Goal: Transaction & Acquisition: Purchase product/service

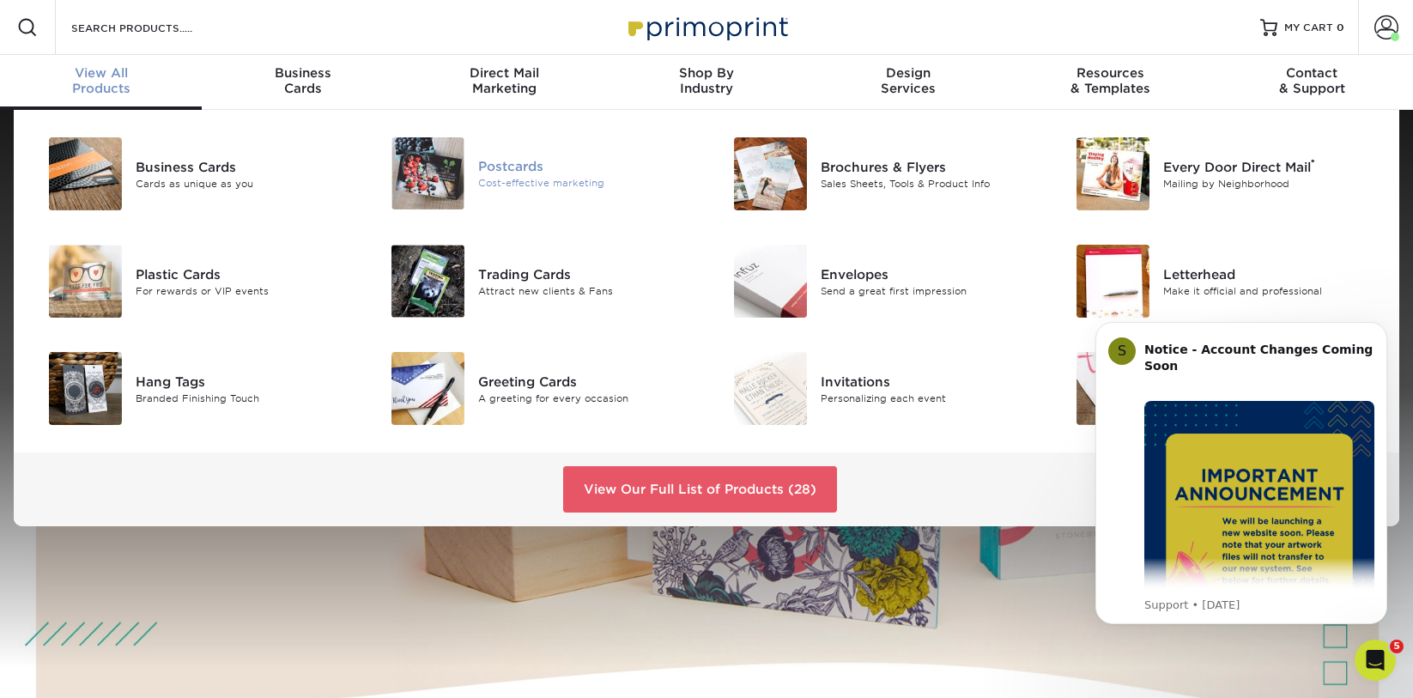
click at [494, 161] on div "Postcards" at bounding box center [585, 166] width 215 height 19
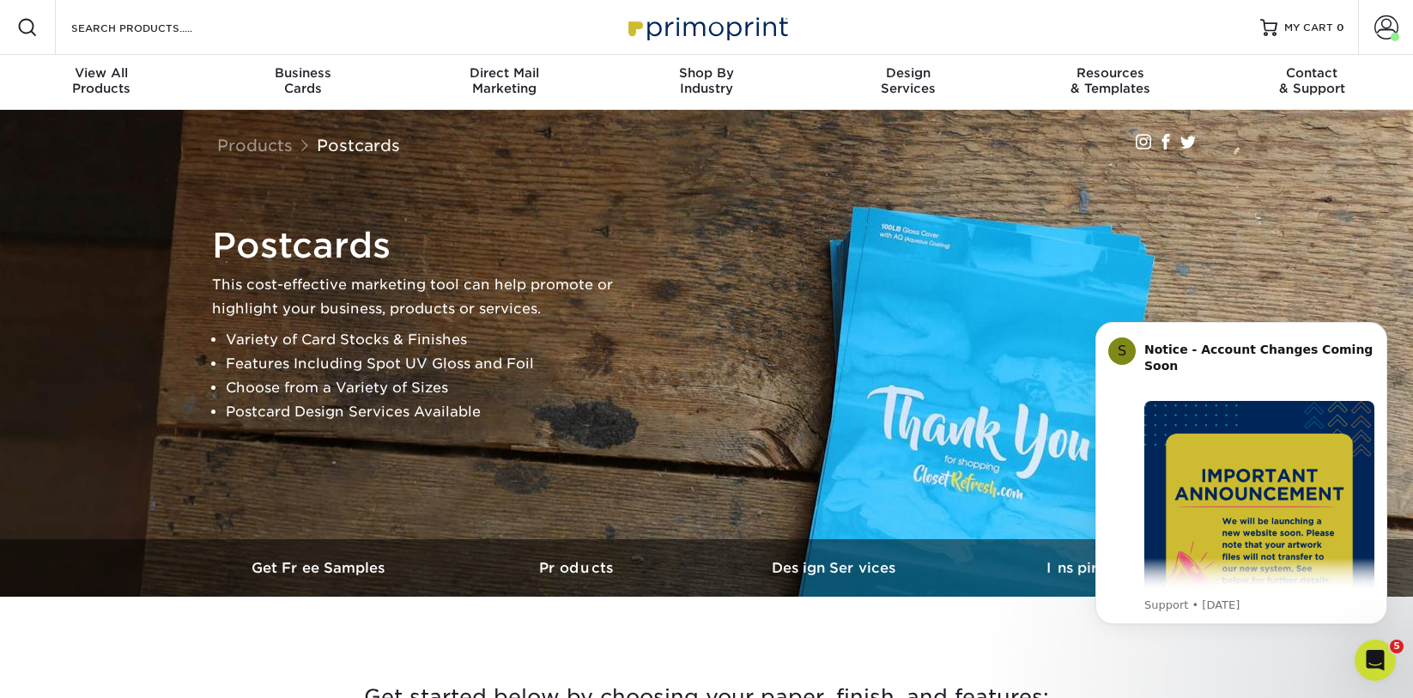
click at [885, 31] on div "Resources Menu Search Products Account Welcome, Seth Account Dashboard Active O…" at bounding box center [706, 27] width 1413 height 55
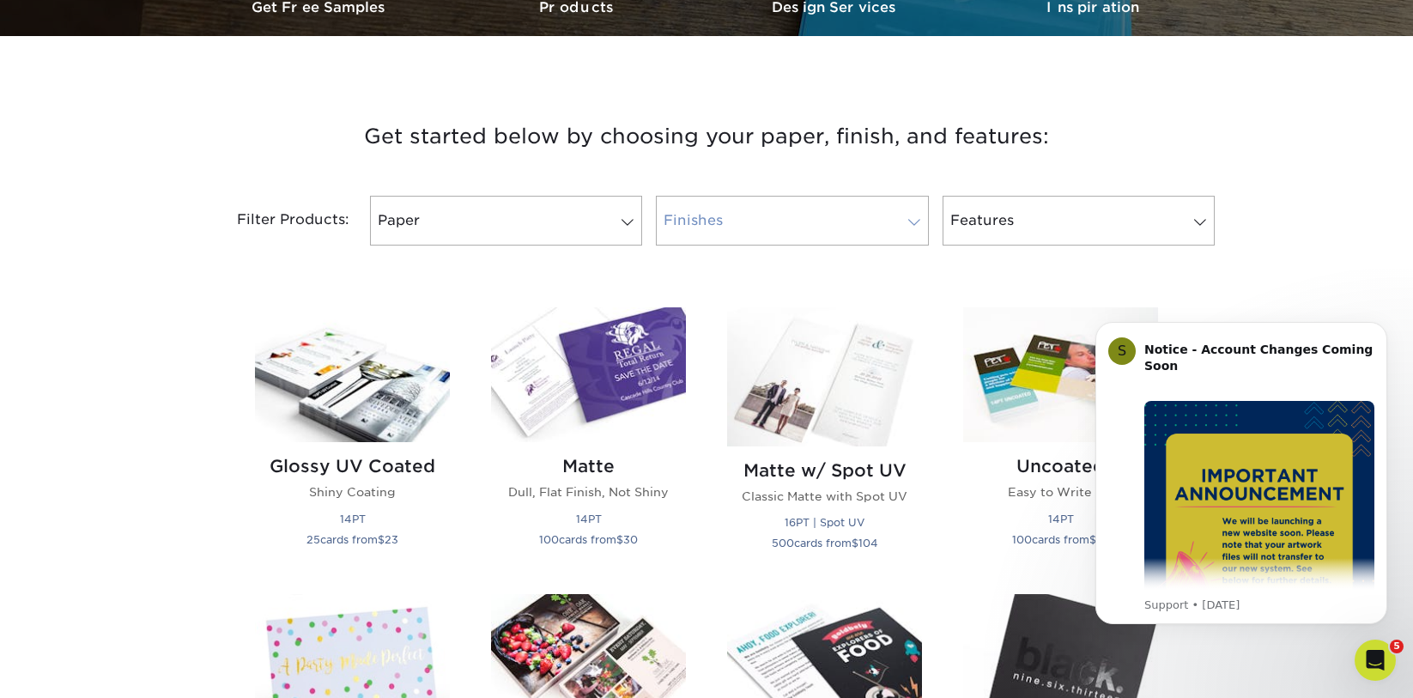
scroll to position [601, 0]
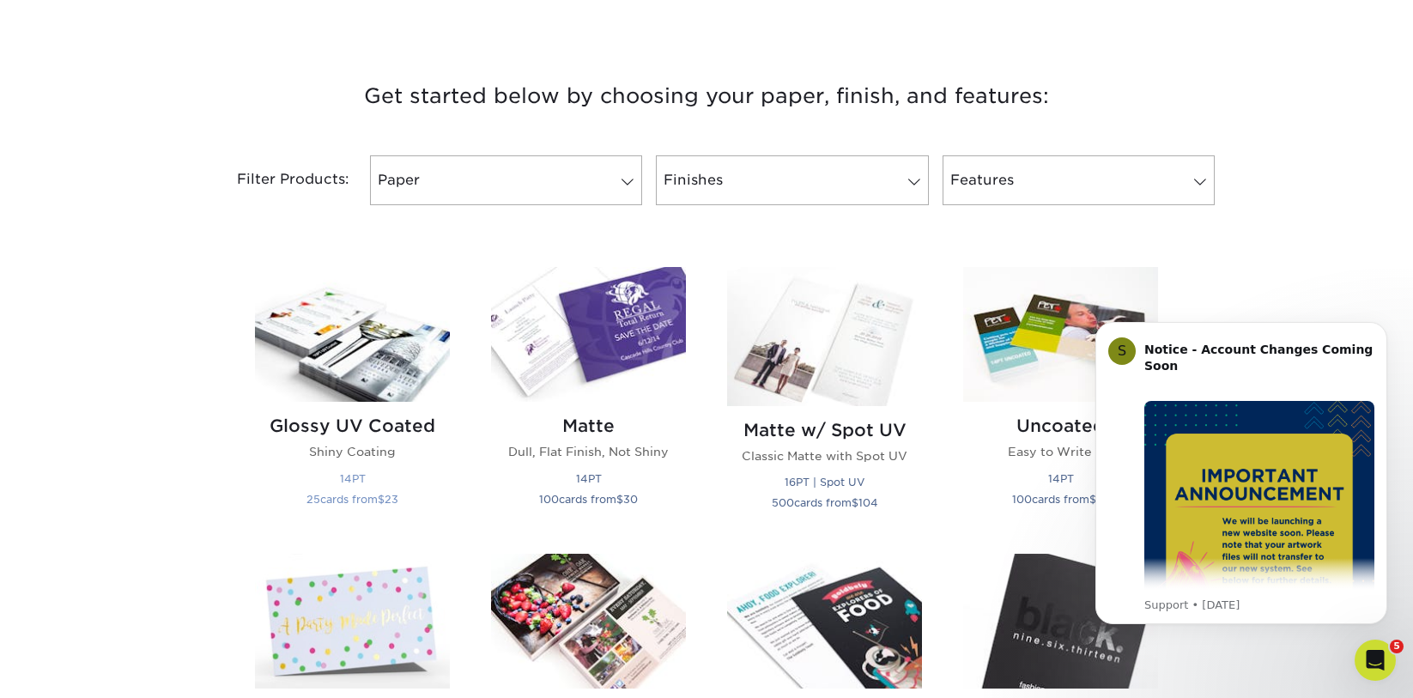
click at [380, 346] on img at bounding box center [352, 334] width 195 height 135
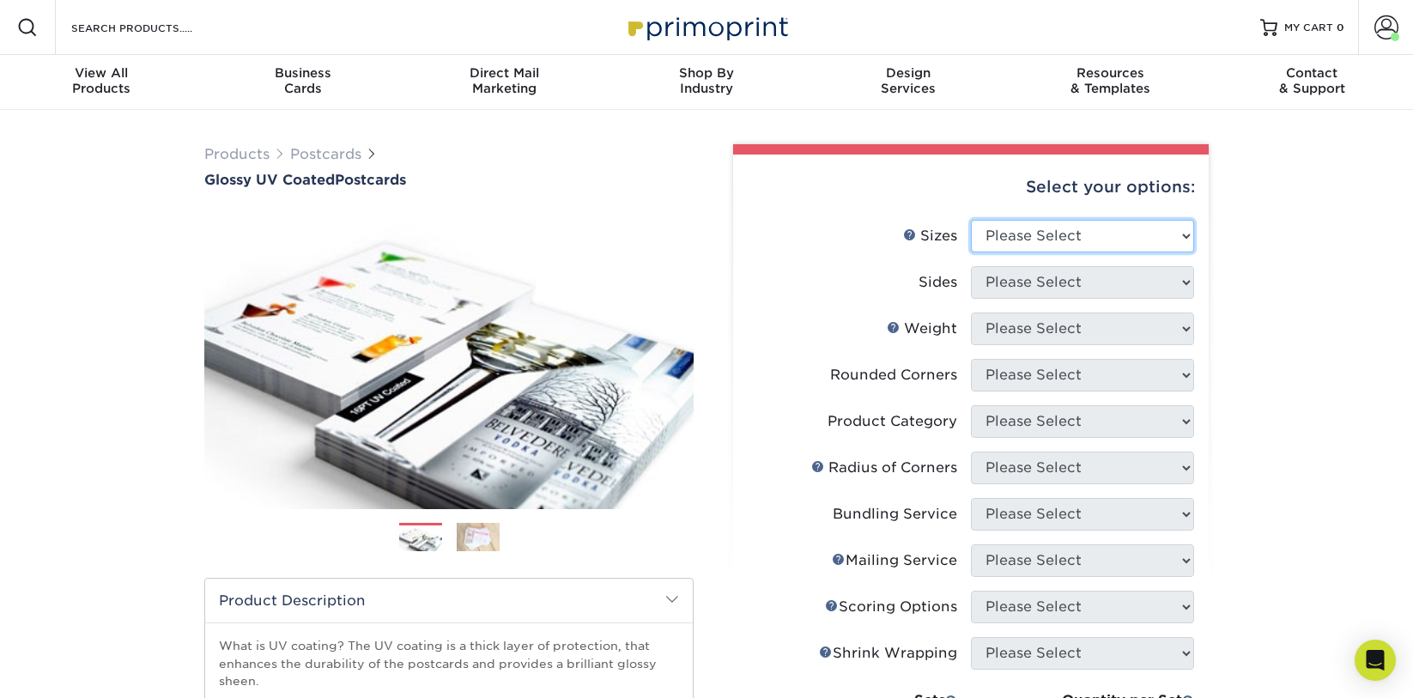
click at [1023, 220] on select "Please Select 1.5" x 7" 2" x 4" 2" x 6" 2" x 7" 2" x 8" 2.12" x 5.5" 2.12" x 5.…" at bounding box center [1082, 236] width 223 height 33
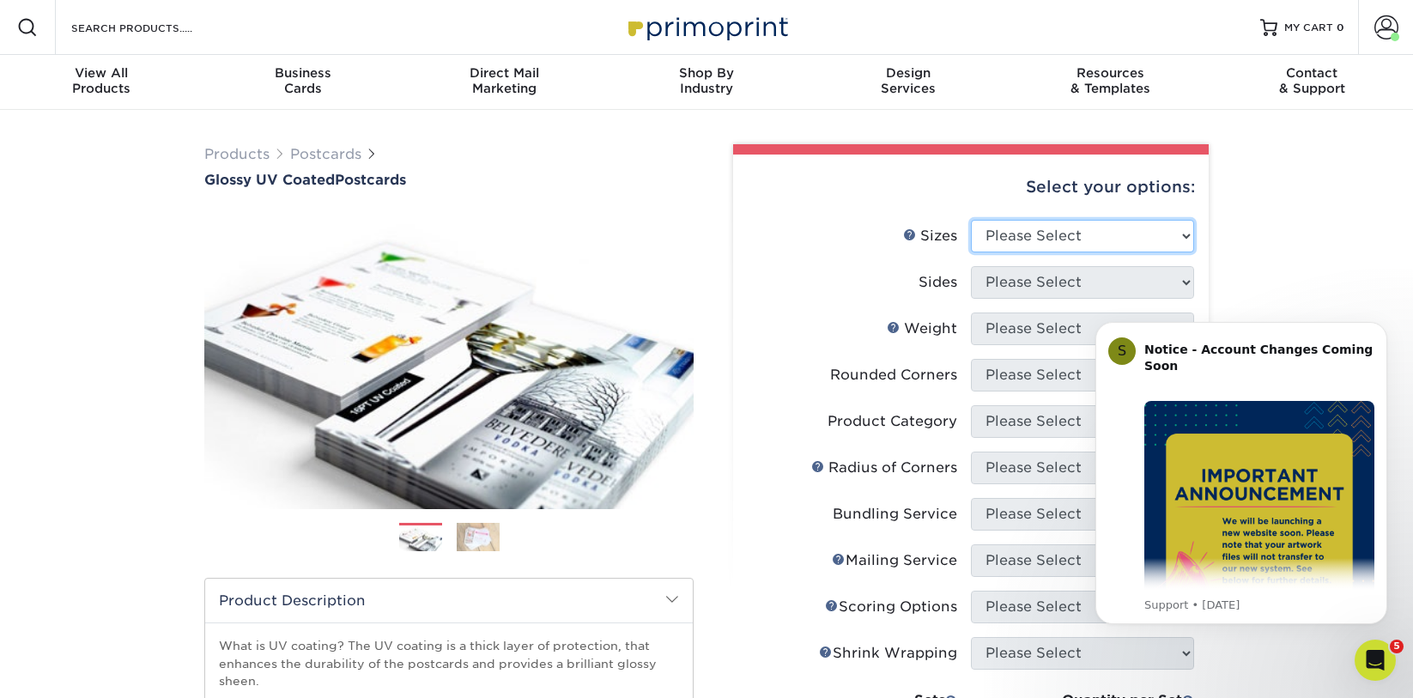
select select "4.00x6.00"
click at [971, 220] on select "Please Select 1.5" x 7" 2" x 4" 2" x 6" 2" x 7" 2" x 8" 2.12" x 5.5" 2.12" x 5.…" at bounding box center [1082, 236] width 223 height 33
click at [997, 294] on select "Please Select Print Both Sides Print Front Only" at bounding box center [1082, 282] width 223 height 33
select select "13abbda7-1d64-4f25-8bb2-c179b224825d"
click at [971, 266] on select "Please Select Print Both Sides Print Front Only" at bounding box center [1082, 282] width 223 height 33
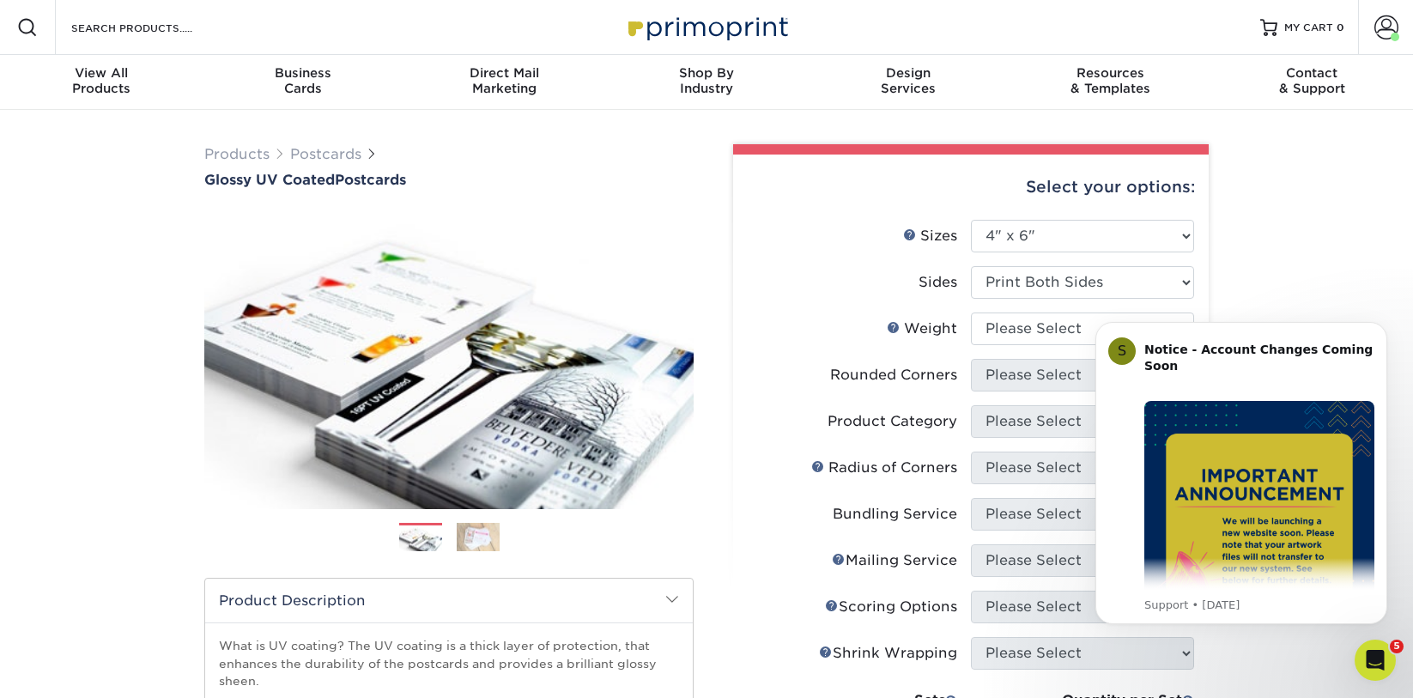
click at [1040, 345] on li "Weight Help Weight Please Select 14PT 16PT 18PT C1S" at bounding box center [971, 335] width 446 height 46
click at [1046, 337] on select "Please Select 14PT 16PT 18PT C1S" at bounding box center [1082, 328] width 223 height 33
select select "16PT"
click at [971, 312] on select "Please Select 14PT 16PT 18PT C1S" at bounding box center [1082, 328] width 223 height 33
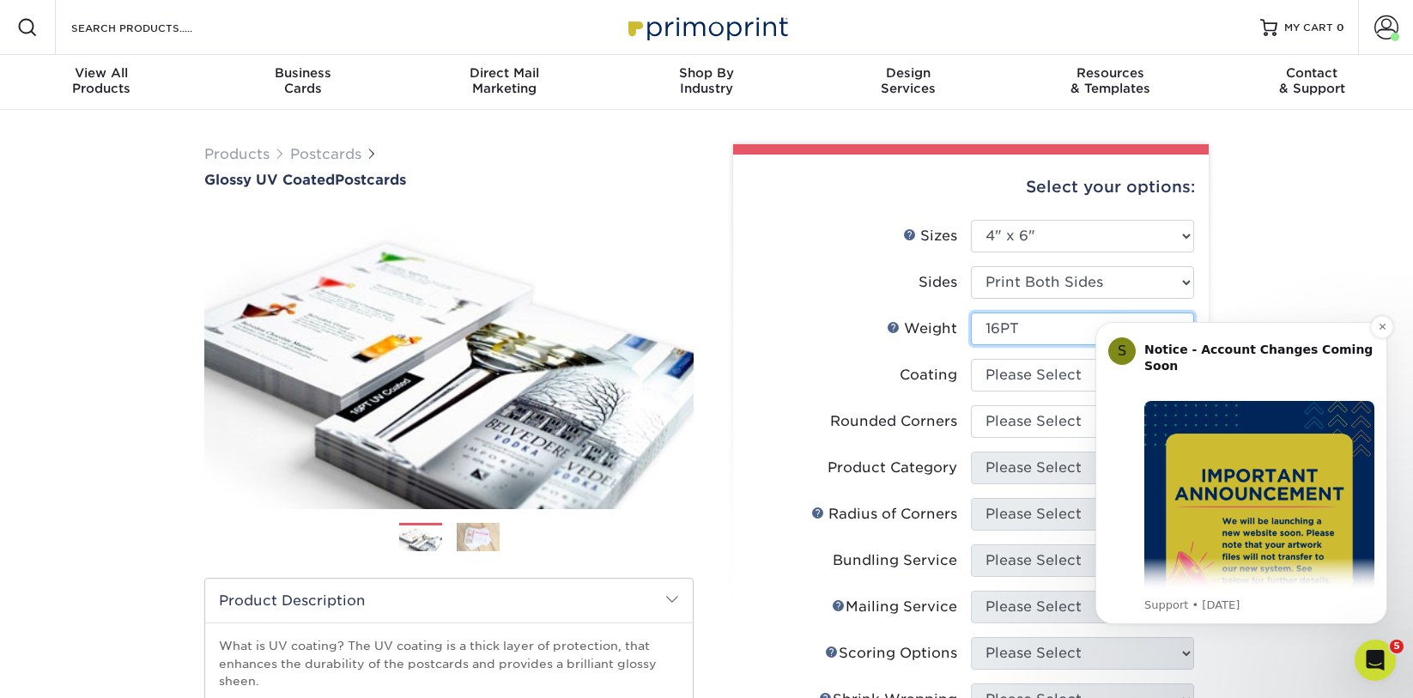
scroll to position [86, 0]
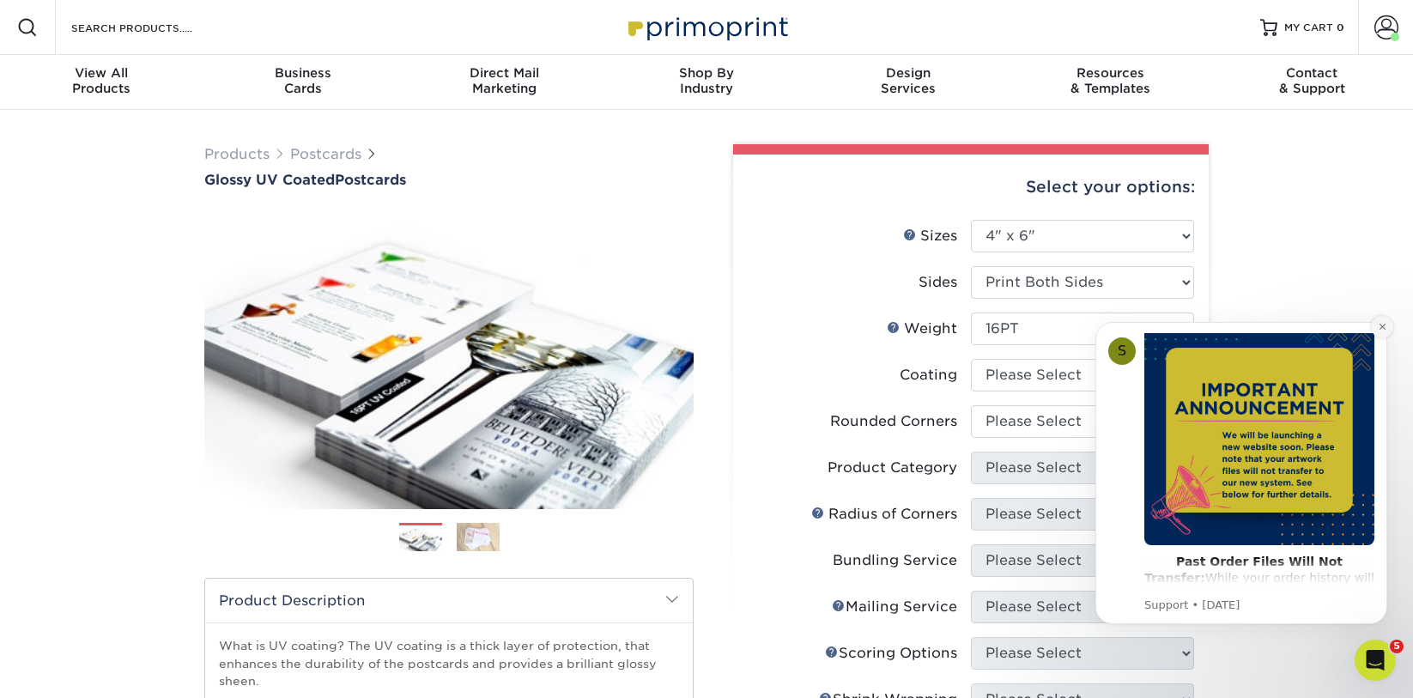
click at [1380, 330] on icon "Dismiss notification" at bounding box center [1382, 326] width 9 height 9
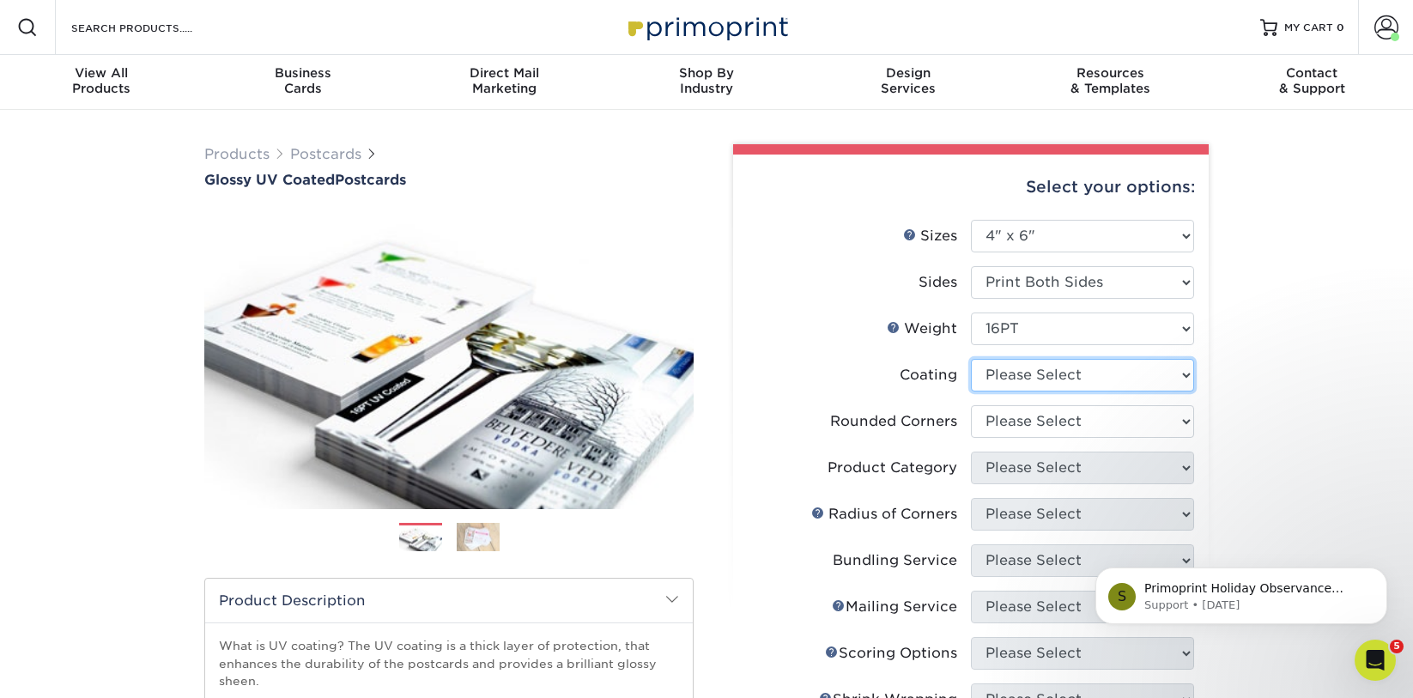
click at [1081, 381] on select at bounding box center [1082, 375] width 223 height 33
select select "ae367451-b2b8-45df-a344-0f05b6a12993"
click at [971, 359] on select at bounding box center [1082, 375] width 223 height 33
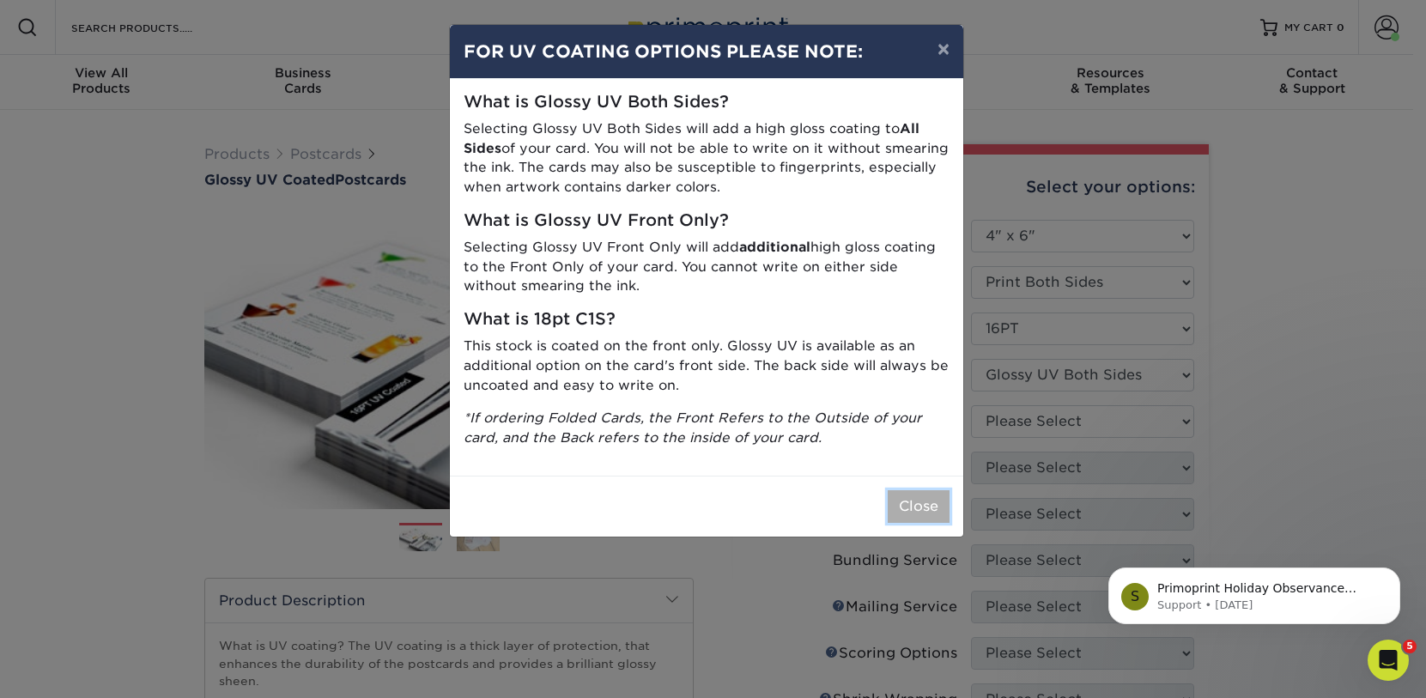
click at [908, 500] on button "Close" at bounding box center [919, 506] width 62 height 33
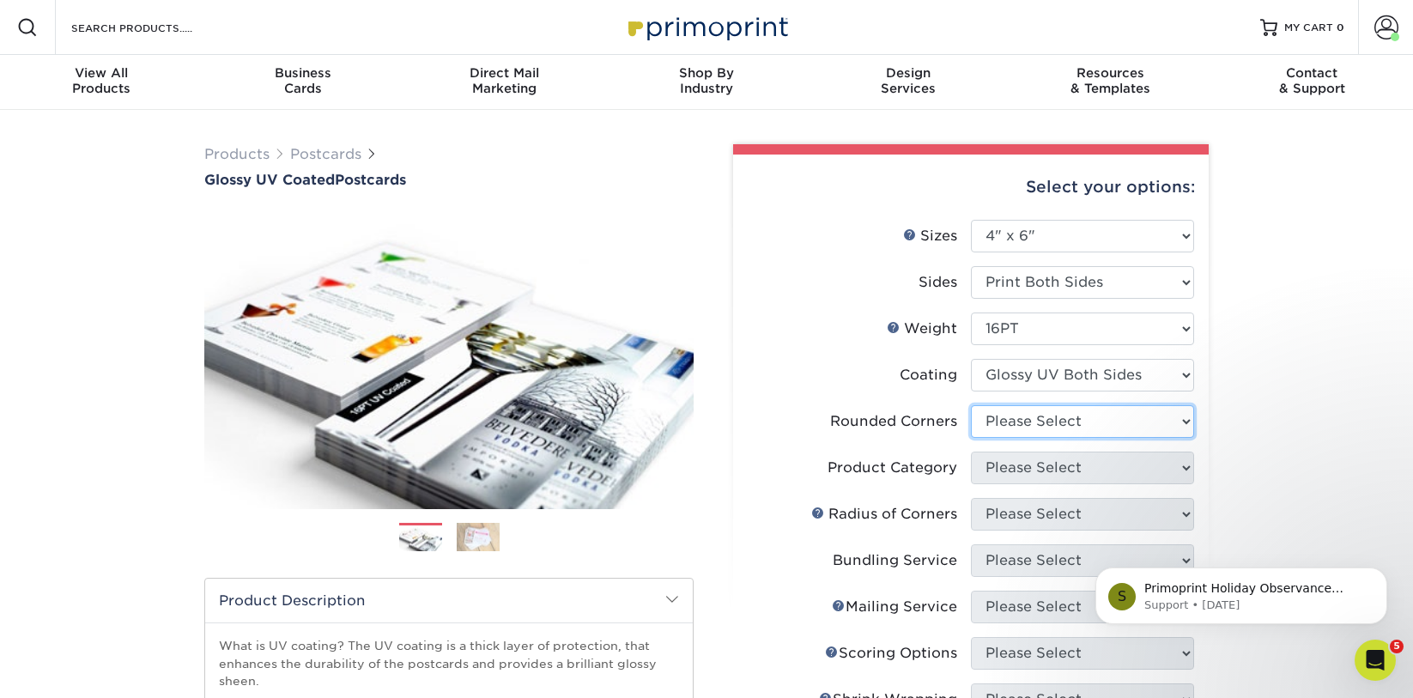
click at [1059, 413] on select "Please Select Yes - Round 4 Corners No" at bounding box center [1082, 421] width 223 height 33
select select "0"
click at [971, 405] on select "Please Select Yes - Round 4 Corners No" at bounding box center [1082, 421] width 223 height 33
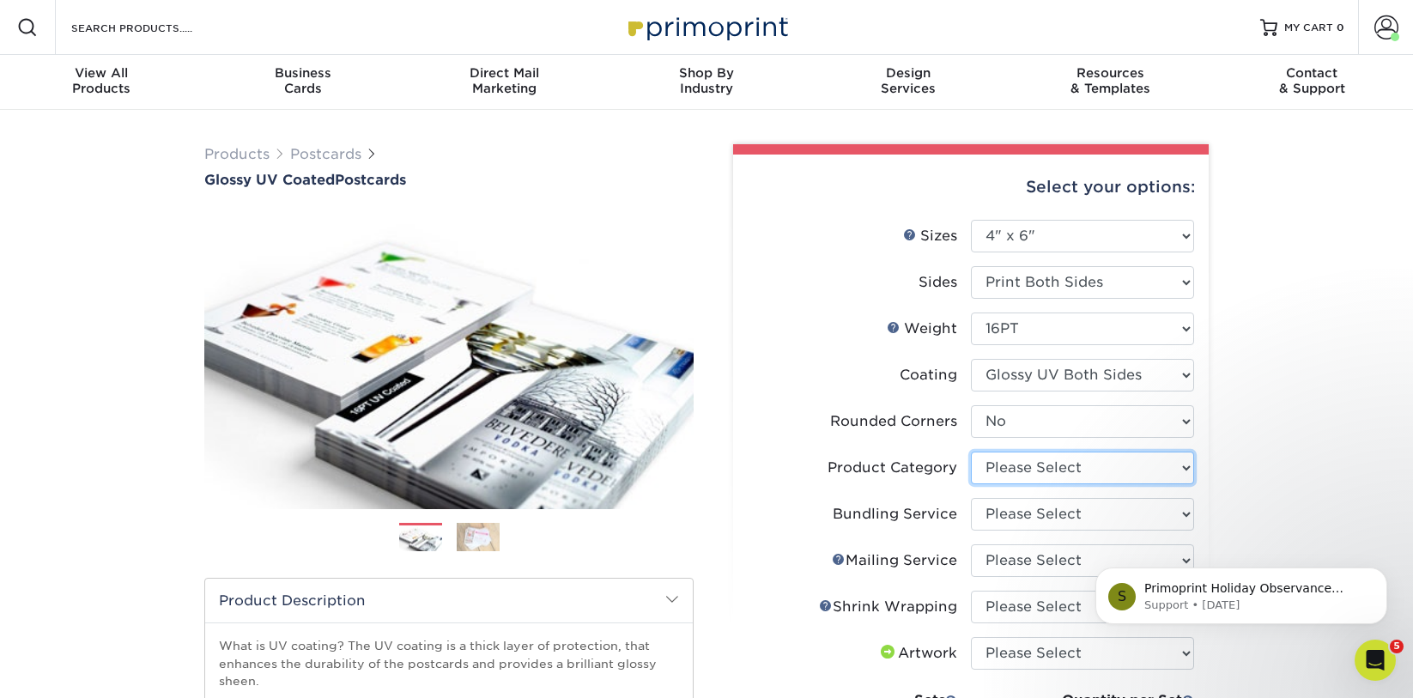
click at [1021, 469] on select "Please Select Postcards" at bounding box center [1082, 468] width 223 height 33
select select "9b7272e0-d6c8-4c3c-8e97-d3a1bcdab858"
click at [971, 452] on select "Please Select Postcards" at bounding box center [1082, 468] width 223 height 33
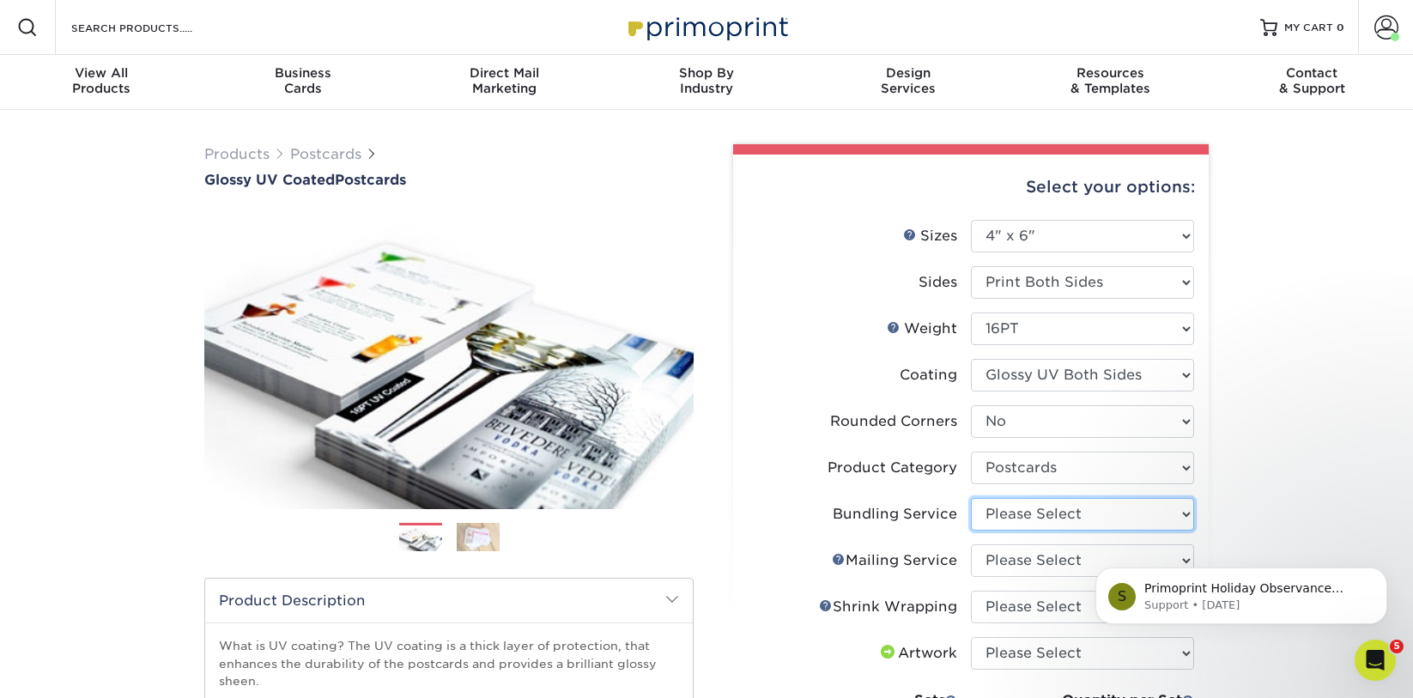
click at [1012, 511] on select "Please Select No Bundling Services Yes, Bundles of 50 (+2 Days) Yes, Bundles of…" at bounding box center [1082, 514] width 223 height 33
select select "58689abb-25c0-461c-a4c3-a80b627d6649"
click at [971, 498] on select "Please Select No Bundling Services Yes, Bundles of 50 (+2 Days) Yes, Bundles of…" at bounding box center [1082, 514] width 223 height 33
click at [1022, 555] on select "Please Select No Direct Mailing Service No, I will mail/stamp/imprint Direct Ma…" at bounding box center [1082, 560] width 223 height 33
select select "3e5e9bdd-d78a-4c28-a41d-fe1407925ca6"
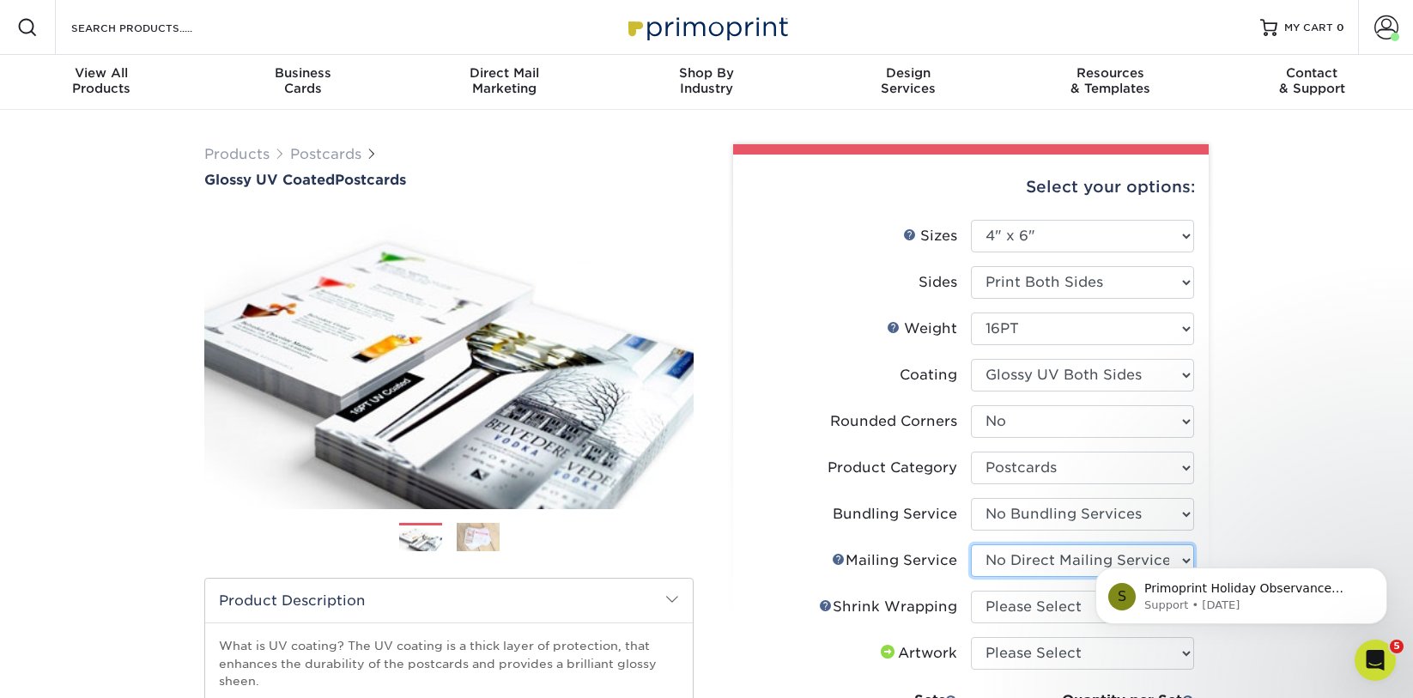
click at [971, 544] on select "Please Select No Direct Mailing Service No, I will mail/stamp/imprint Direct Ma…" at bounding box center [1082, 560] width 223 height 33
click at [1239, 488] on div "S Primoprint Holiday Observance Please note that our customer service and produ…" at bounding box center [1241, 516] width 316 height 215
click at [1386, 571] on icon "Dismiss notification" at bounding box center [1382, 571] width 9 height 9
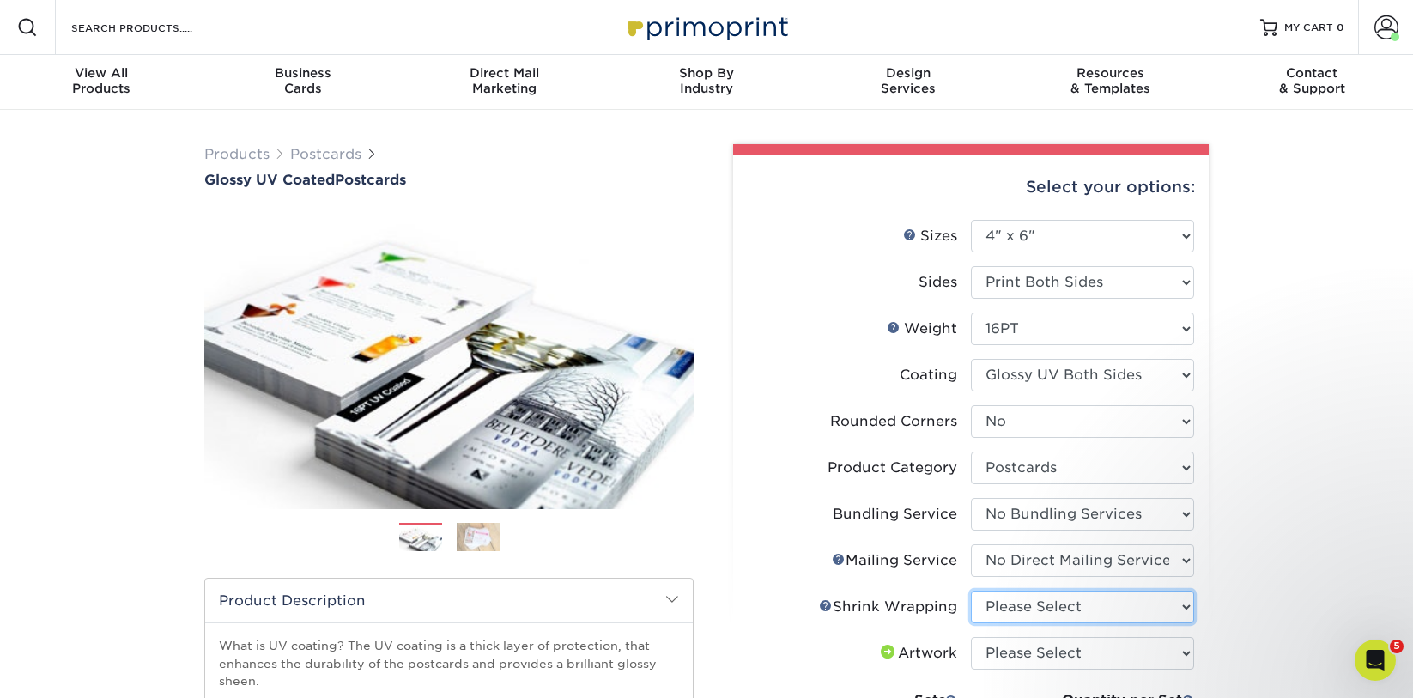
click at [1127, 601] on select "Please Select No Shrink Wrapping Shrink Wrap 100 Per Package Shrink Wrap 50 Per…" at bounding box center [1082, 607] width 223 height 33
select select "c8749376-e7da-41d0-b3dc-647faf84d907"
click at [971, 591] on select "Please Select No Shrink Wrapping Shrink Wrap 100 Per Package Shrink Wrap 50 Per…" at bounding box center [1082, 607] width 223 height 33
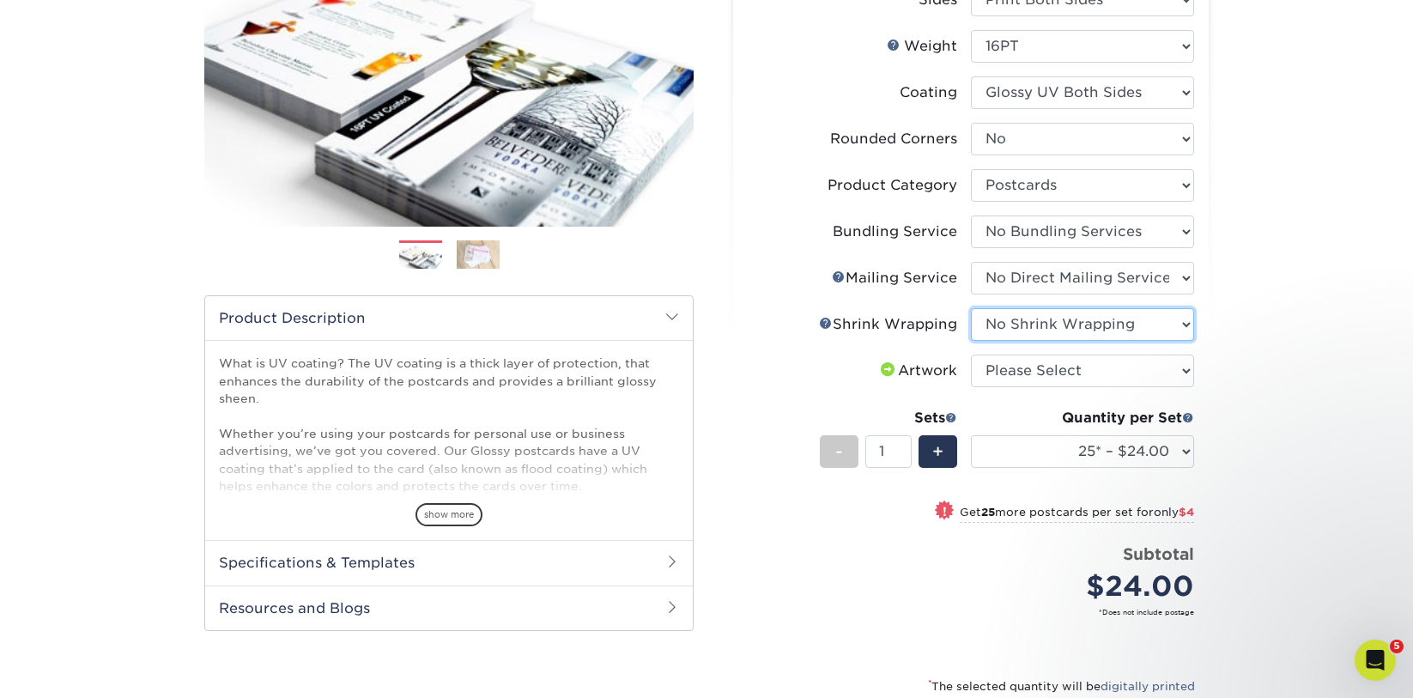
scroll to position [343, 0]
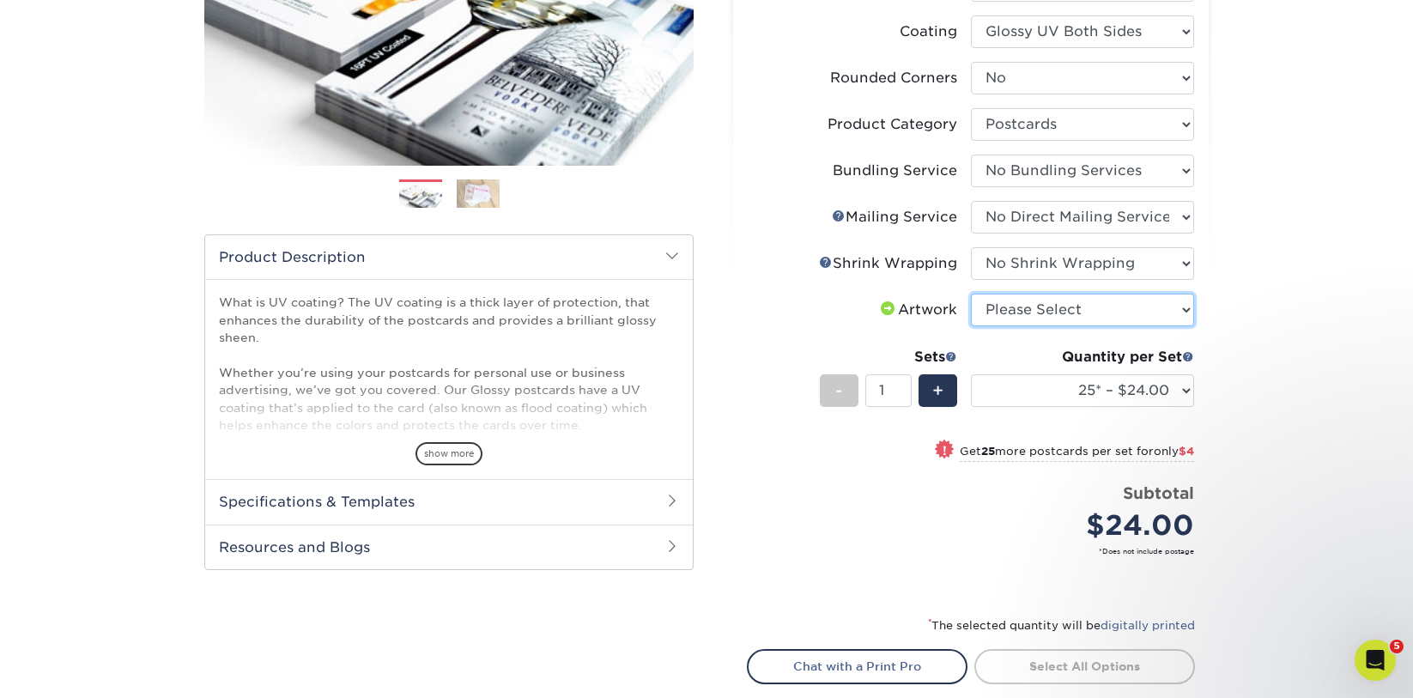
click at [1100, 313] on select "Please Select I will upload files I need a design - $150" at bounding box center [1082, 310] width 223 height 33
select select "upload"
click at [971, 294] on select "Please Select I will upload files I need a design - $150" at bounding box center [1082, 310] width 223 height 33
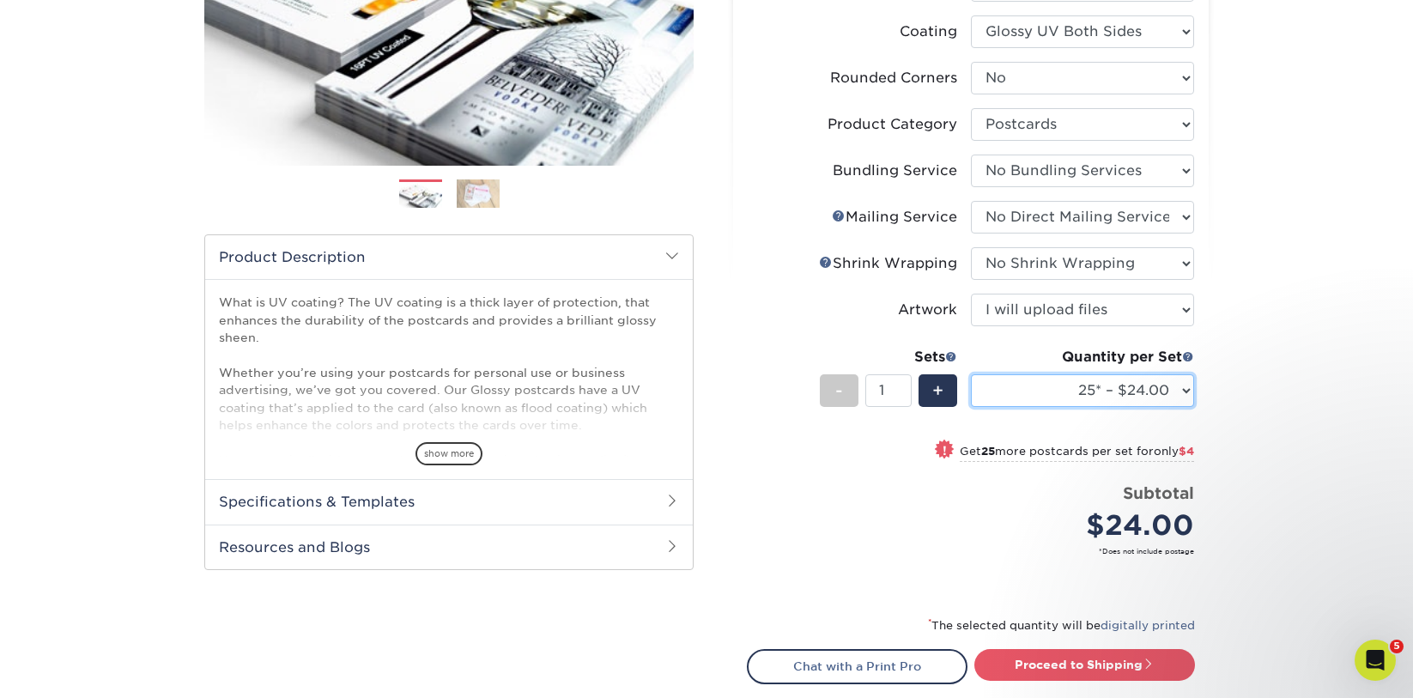
click at [1134, 399] on select "25* – $24.00 50* – $28.00 75* – $34.00 100* – $41.00 250* – $74.00 500 – $88.00…" at bounding box center [1082, 390] width 223 height 33
select select "5000 – $304.00"
click at [971, 374] on select "25* – $24.00 50* – $28.00 75* – $34.00 100* – $41.00 250* – $74.00 500 – $88.00…" at bounding box center [1082, 390] width 223 height 33
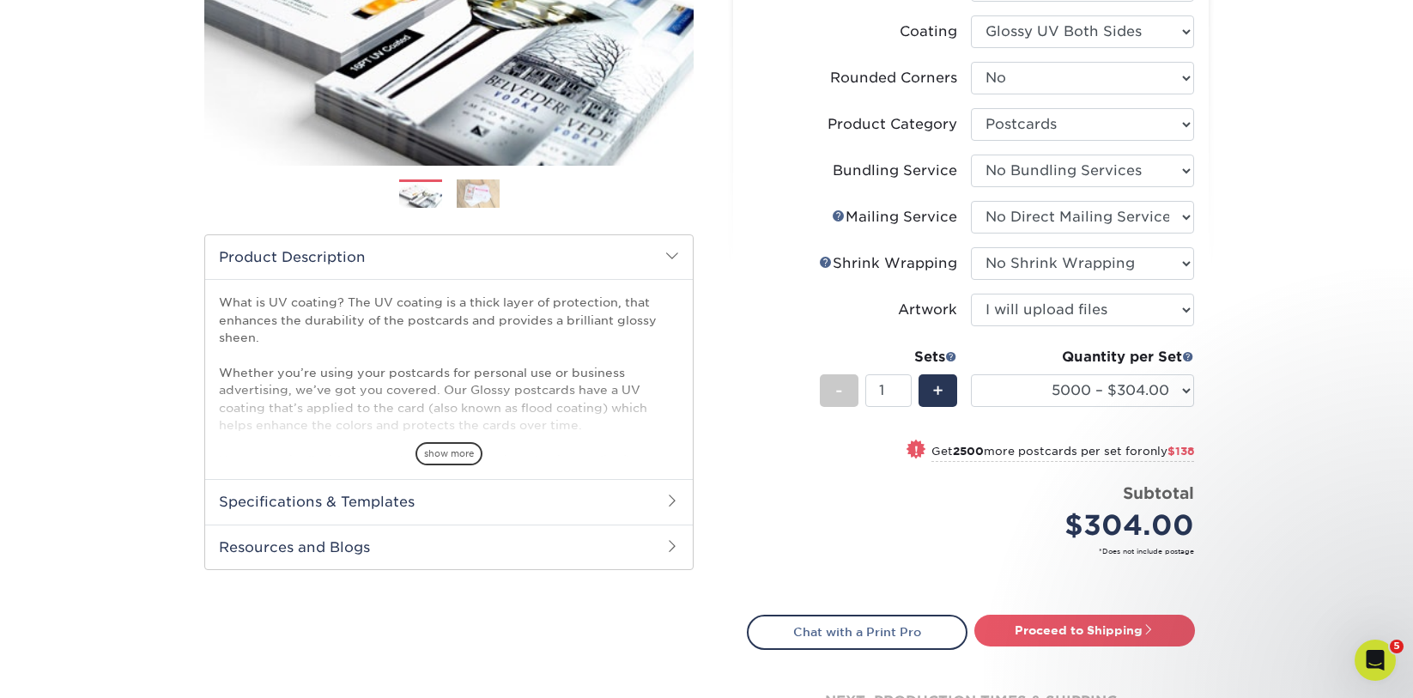
click at [1298, 456] on div "Products Postcards Glossy UV Coated Postcards Previous Next show more 25" at bounding box center [706, 291] width 1413 height 1048
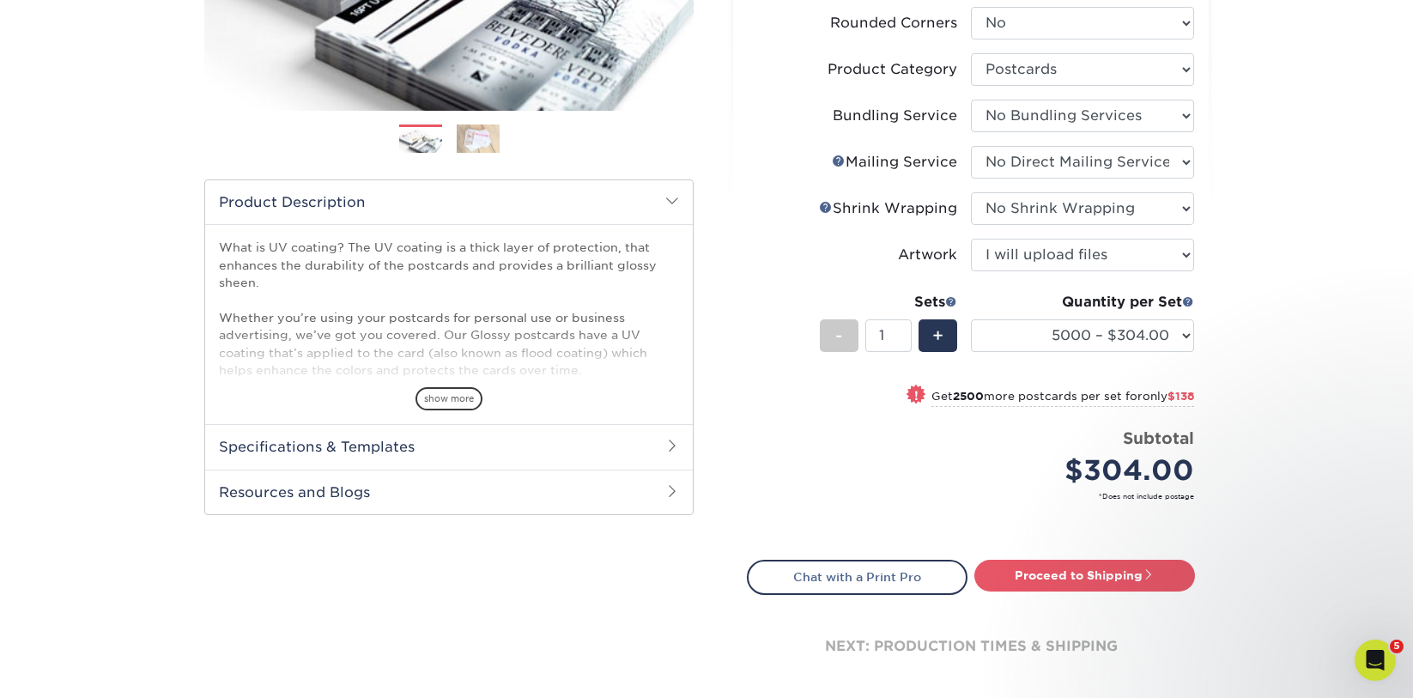
scroll to position [429, 0]
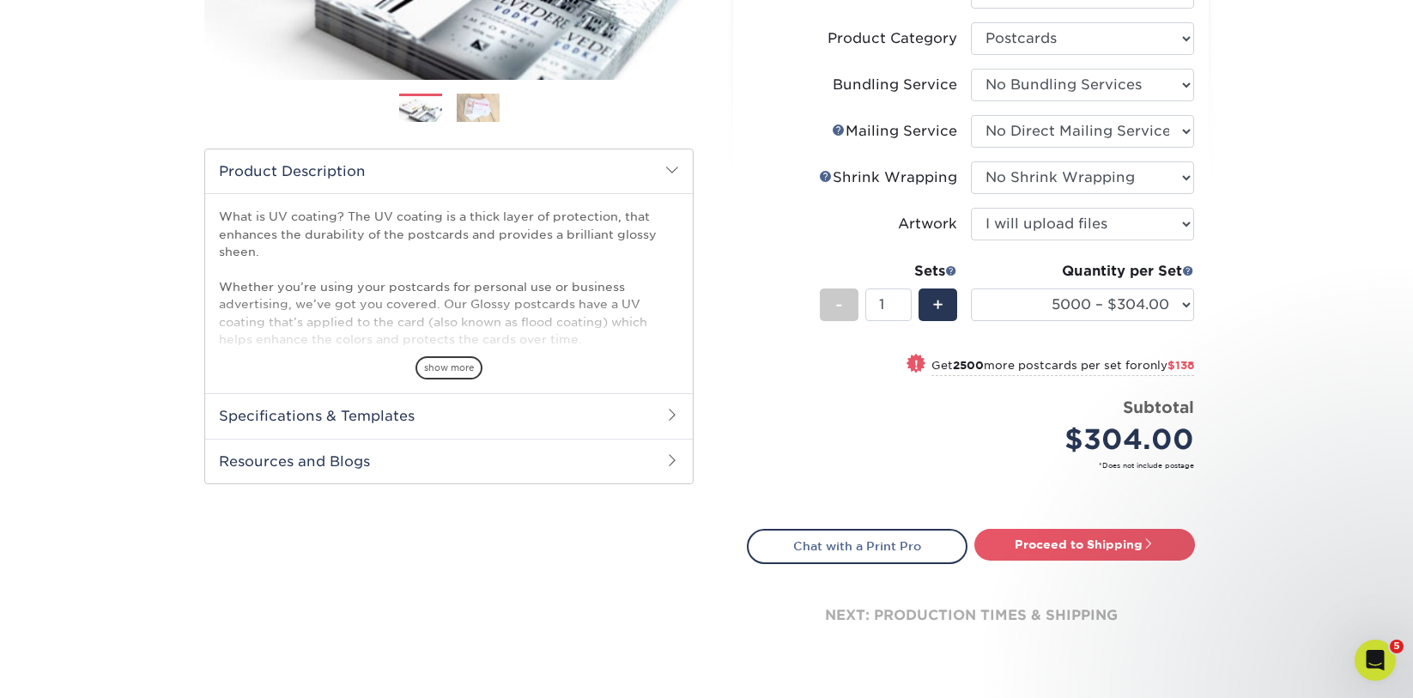
click at [768, 453] on div "Price per set $304.00" at bounding box center [859, 428] width 223 height 65
click at [1021, 543] on link "Proceed to Shipping" at bounding box center [1084, 544] width 221 height 31
type input "Set 1"
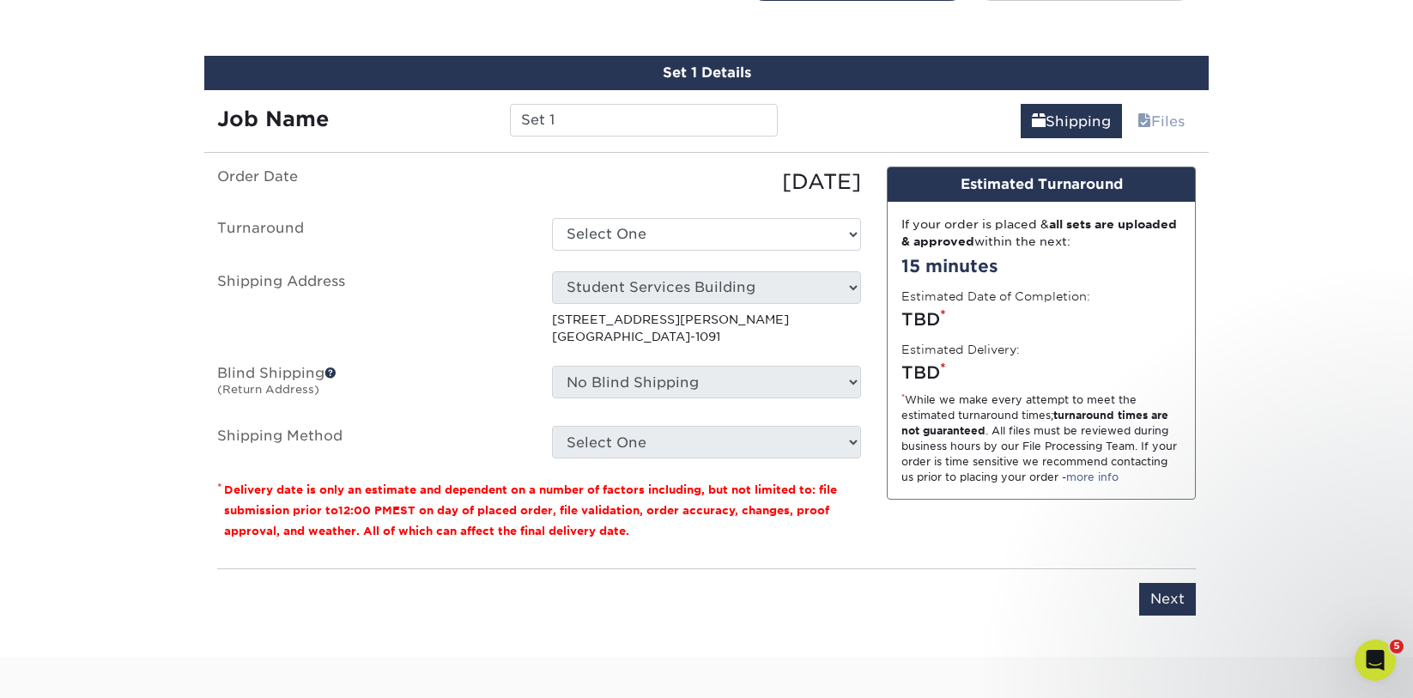
scroll to position [1005, 0]
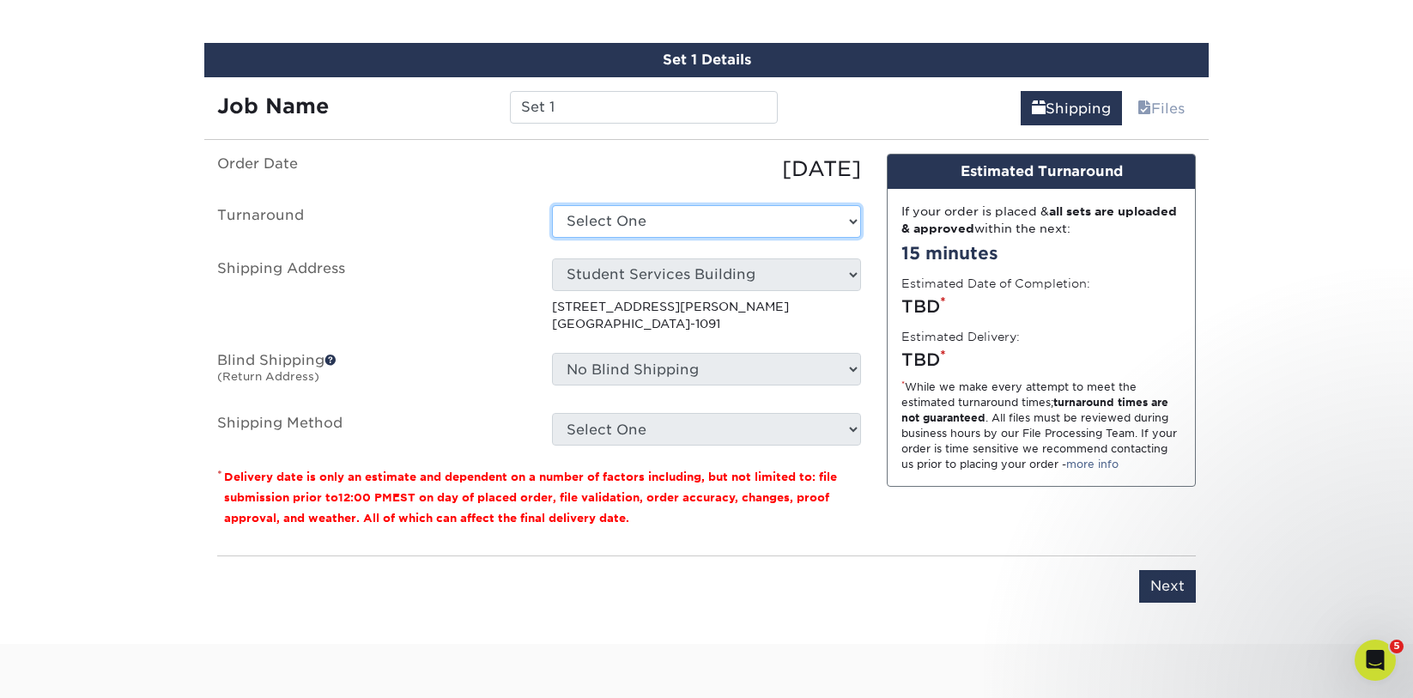
click at [704, 220] on select "Select One 2-4 Business Days 2 Day Next Business Day" at bounding box center [706, 221] width 309 height 33
select select "32a655cc-249c-455c-bdd0-eebfba7b1c8e"
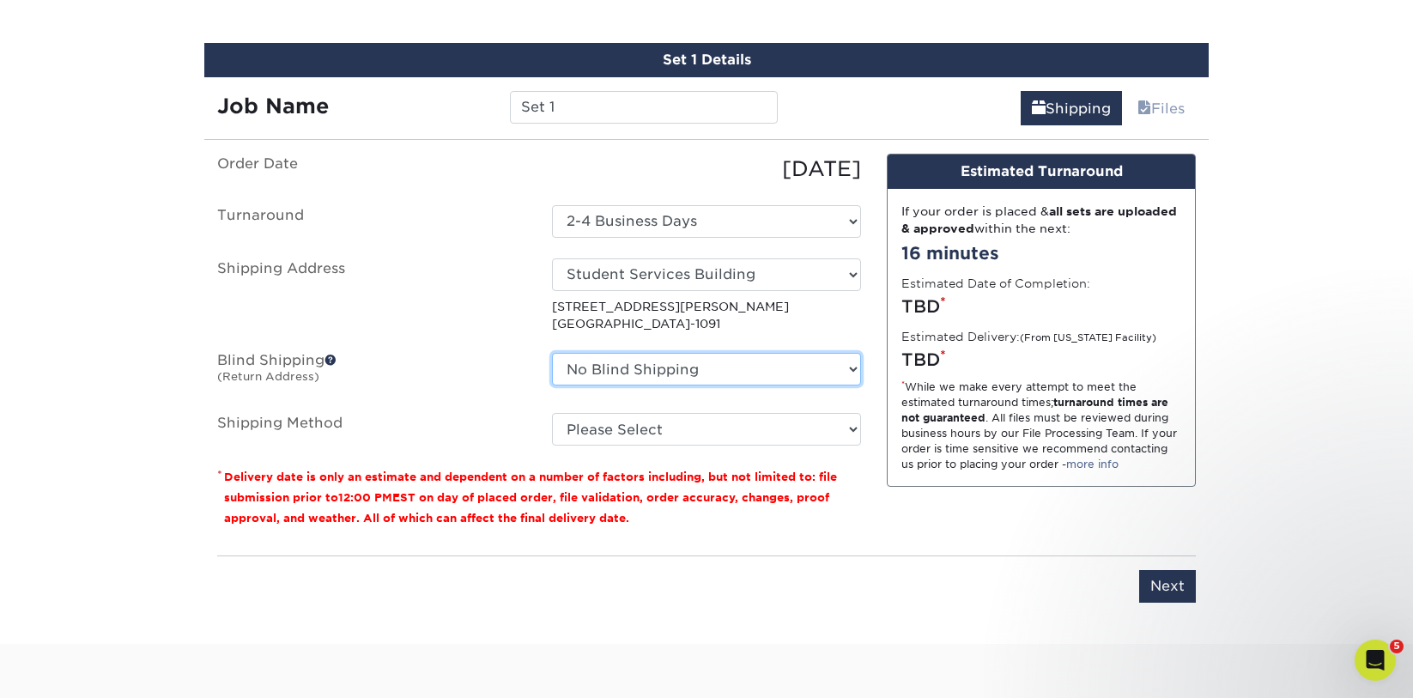
click at [643, 364] on select "No Blind Shipping ERIN SSB - Materials Management SSB Ground Floor Student Serv…" at bounding box center [706, 369] width 309 height 33
click at [552, 353] on select "No Blind Shipping ERIN SSB - Materials Management SSB Ground Floor Student Serv…" at bounding box center [706, 369] width 309 height 33
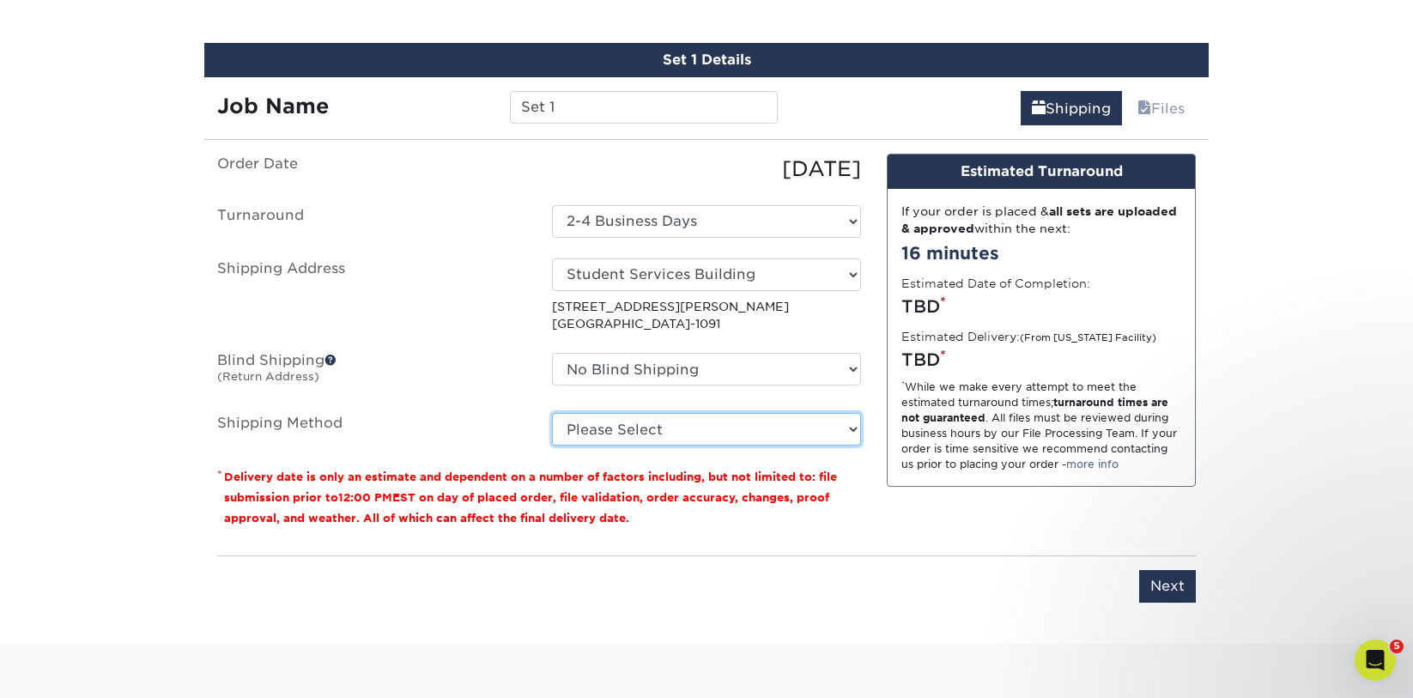
click at [632, 432] on select "Please Select Ground Shipping (+$41.60) 3 Day Shipping Service (+$68.38) 2 Day …" at bounding box center [706, 429] width 309 height 33
select select "03"
click at [552, 413] on select "Please Select Ground Shipping (+$41.60) 3 Day Shipping Service (+$68.38) 2 Day …" at bounding box center [706, 429] width 309 height 33
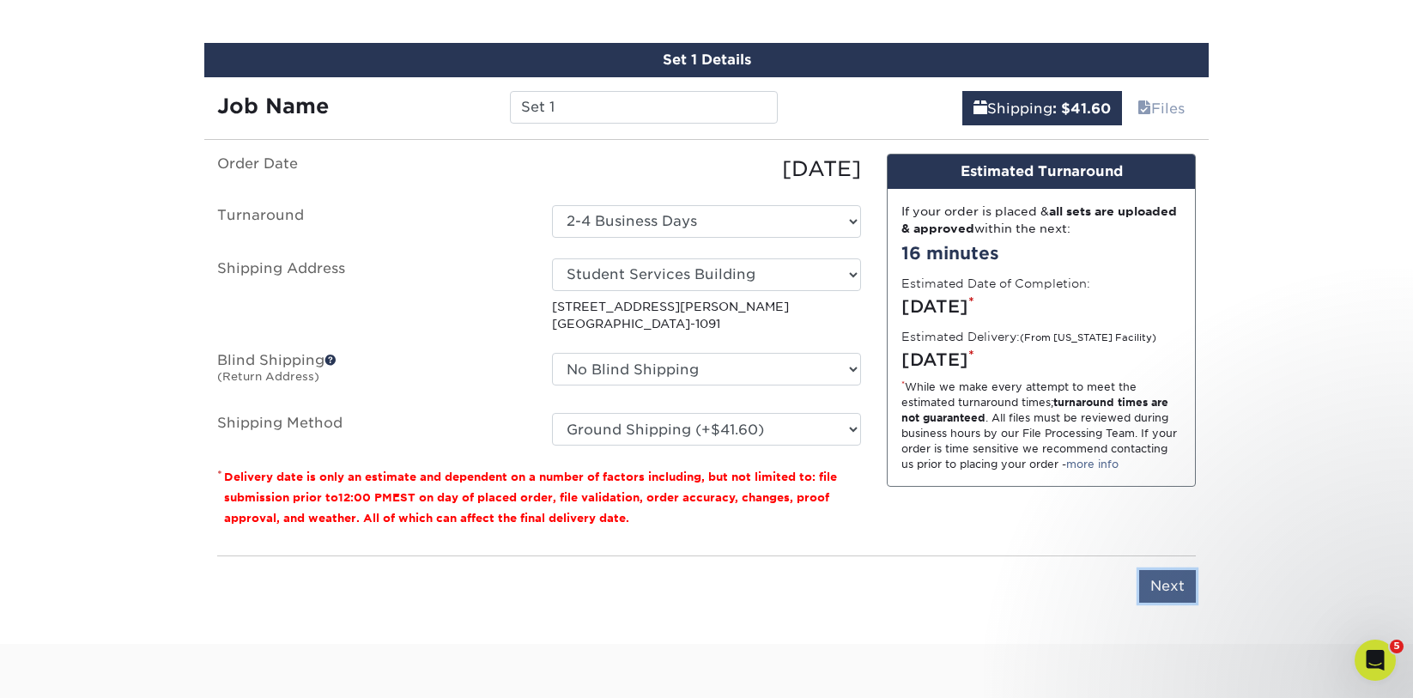
click at [1178, 580] on input "Next" at bounding box center [1167, 586] width 57 height 33
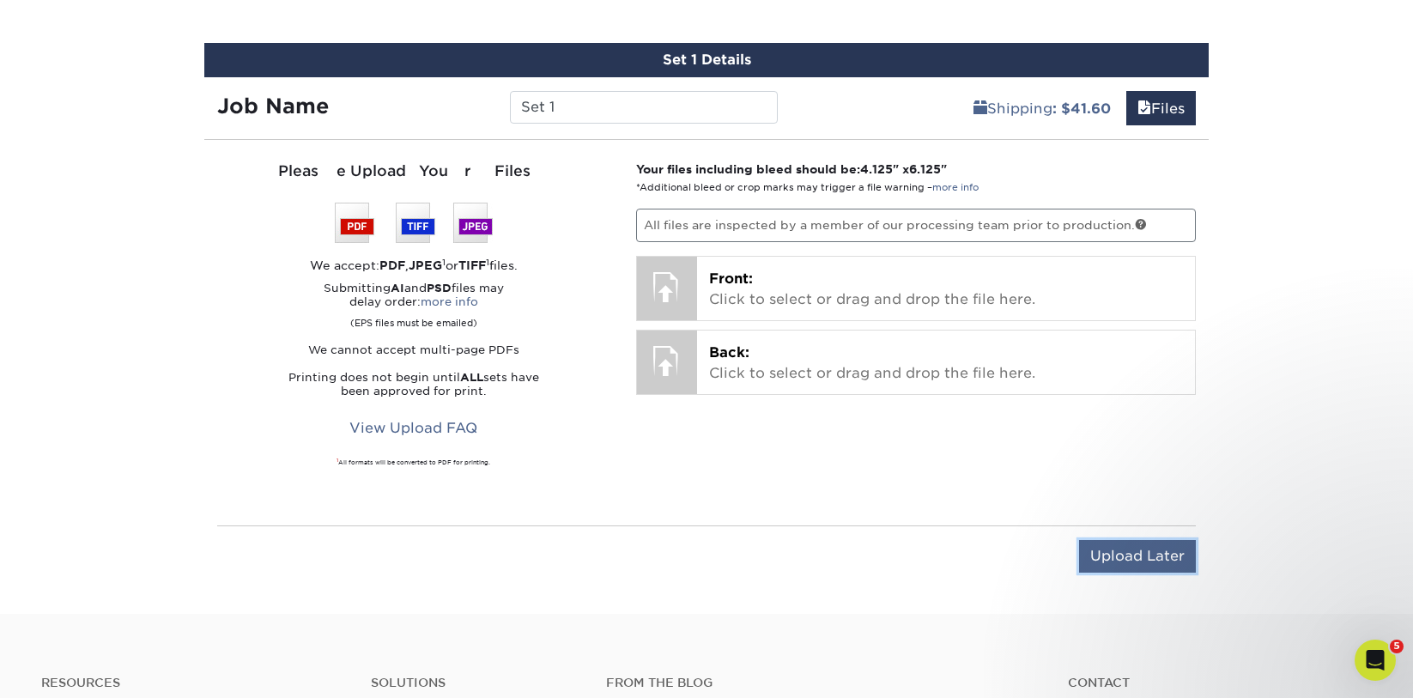
click at [1094, 555] on input "Upload Later" at bounding box center [1137, 556] width 117 height 33
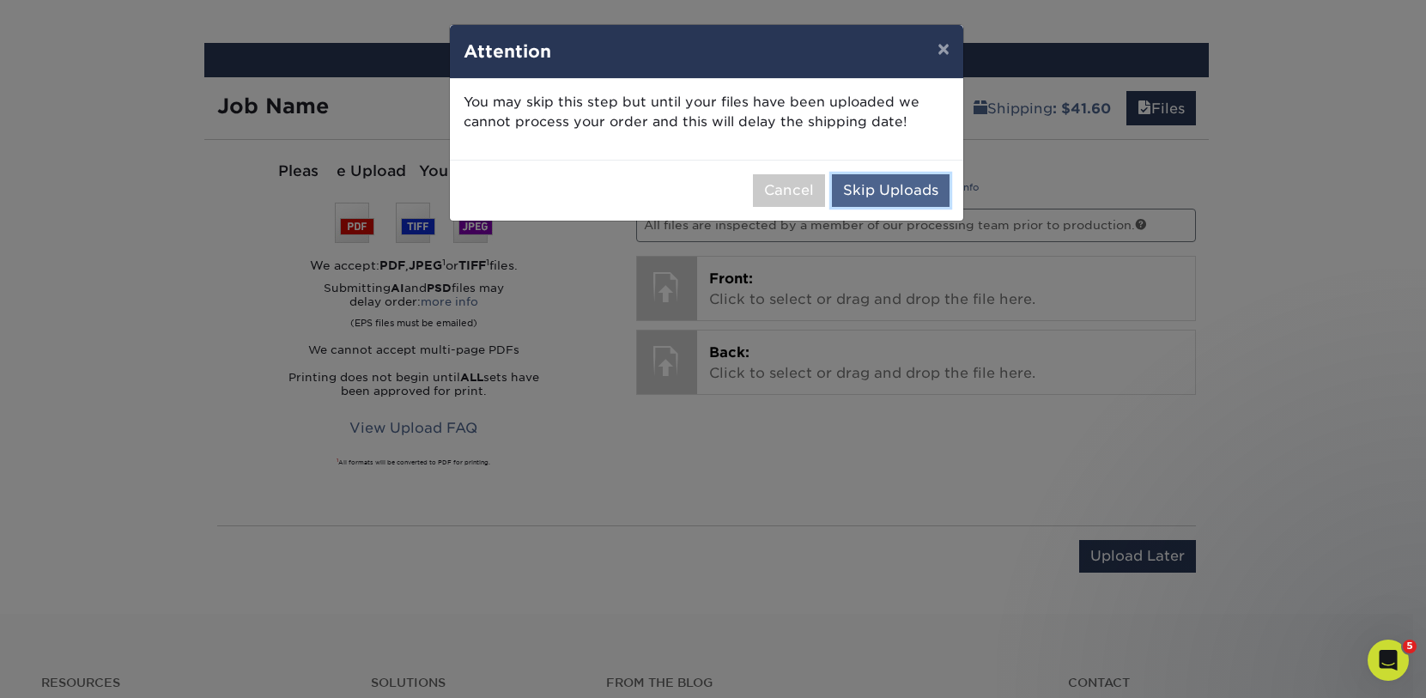
click at [876, 189] on button "Skip Uploads" at bounding box center [891, 190] width 118 height 33
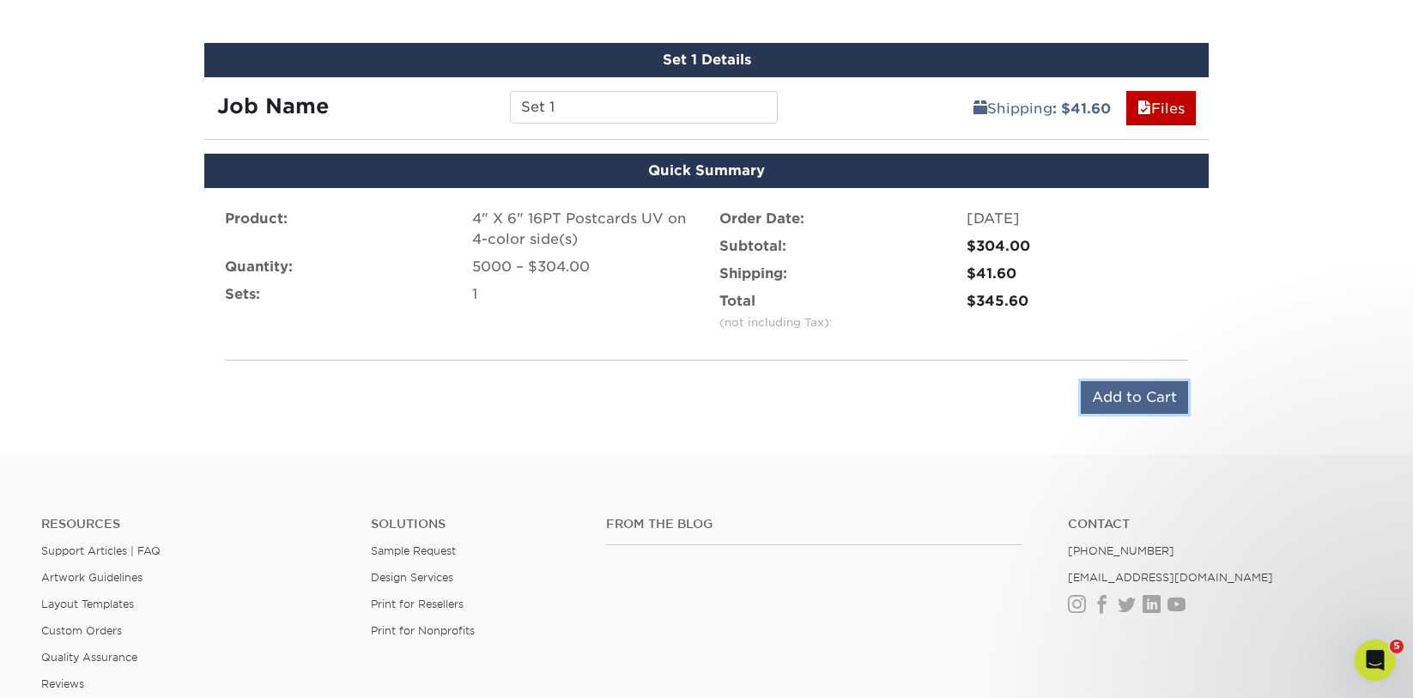
click at [1101, 402] on input "Add to Cart" at bounding box center [1134, 397] width 107 height 33
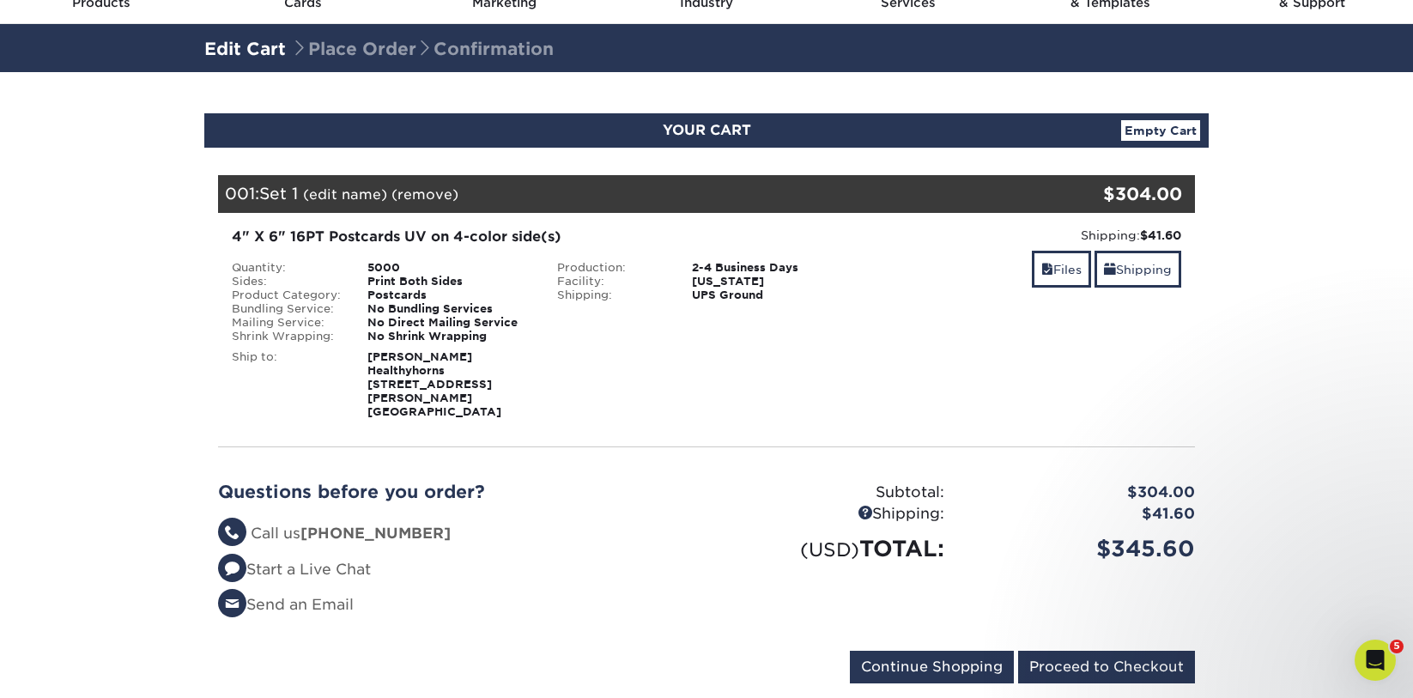
click at [349, 187] on link "(edit name)" at bounding box center [345, 194] width 84 height 16
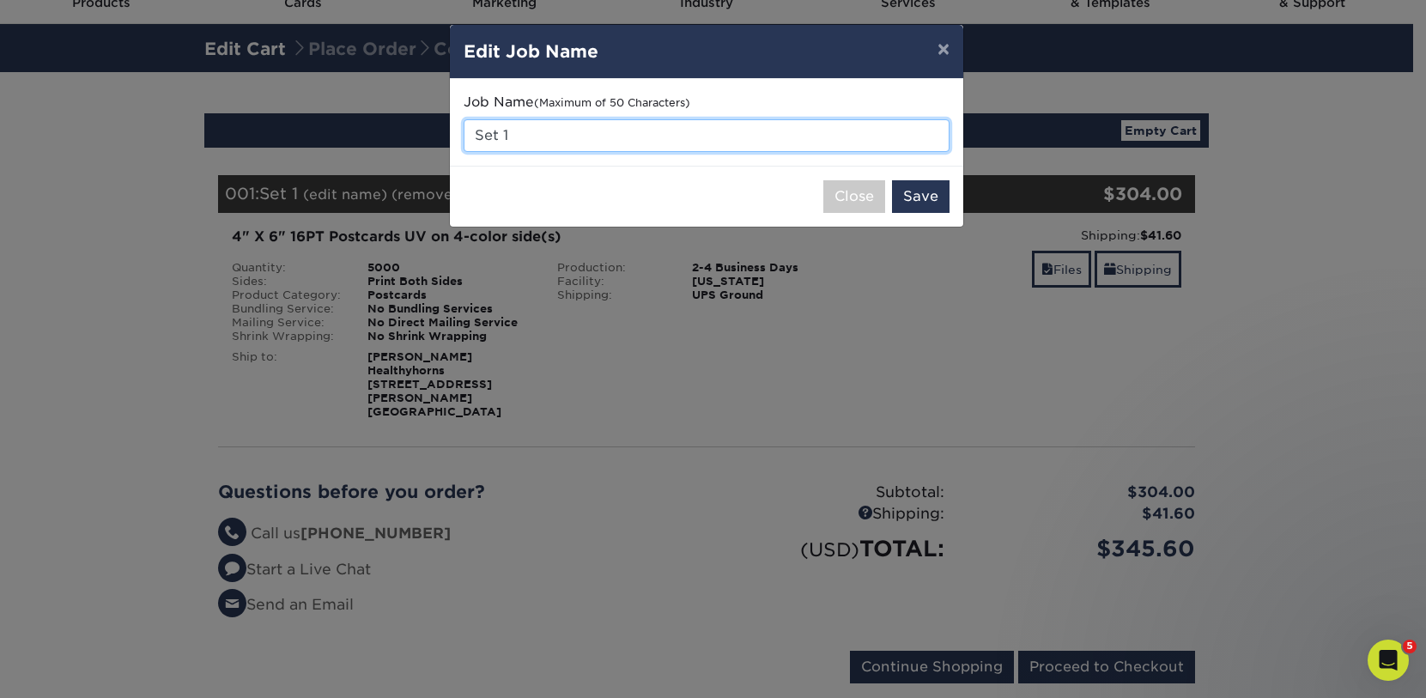
click at [525, 121] on input "Set 1" at bounding box center [707, 135] width 486 height 33
click at [525, 126] on input "Set 1" at bounding box center [707, 135] width 486 height 33
type input "Timely Care Card Reorder"
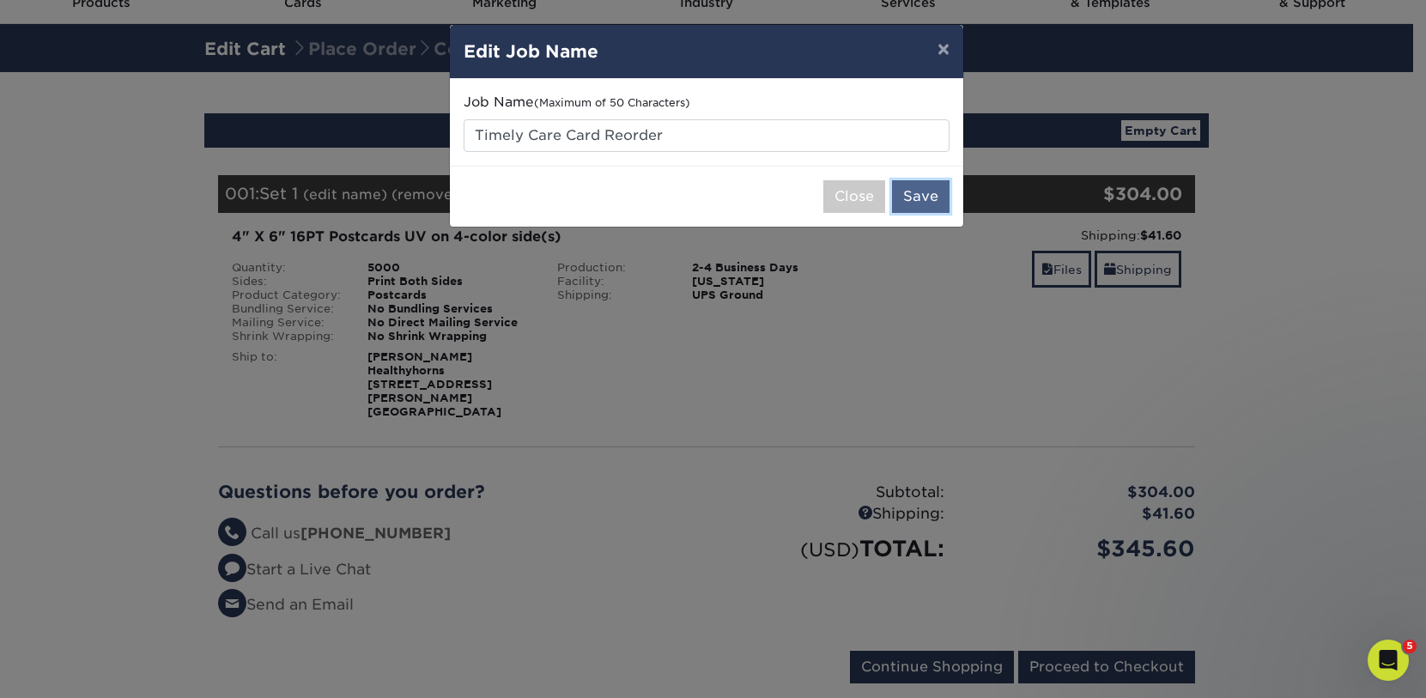
click at [921, 193] on button "Save" at bounding box center [921, 196] width 58 height 33
